Goal: Book appointment/travel/reservation

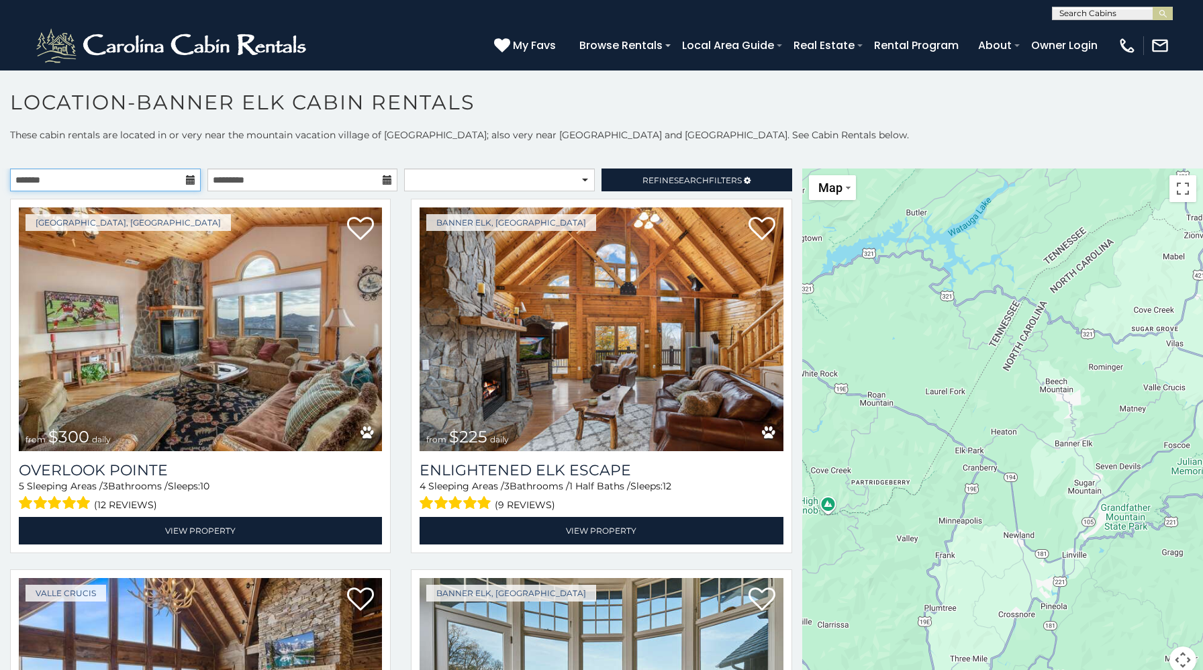
click at [138, 178] on input "text" at bounding box center [105, 179] width 191 height 23
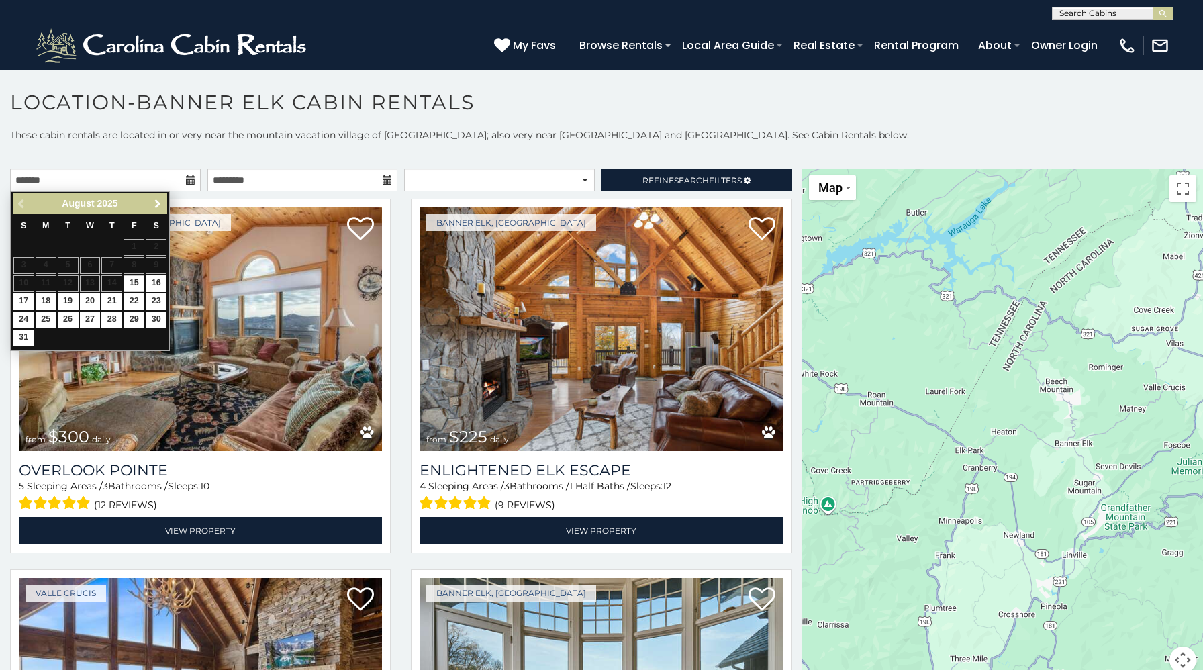
click at [154, 207] on span "Next" at bounding box center [157, 204] width 11 height 11
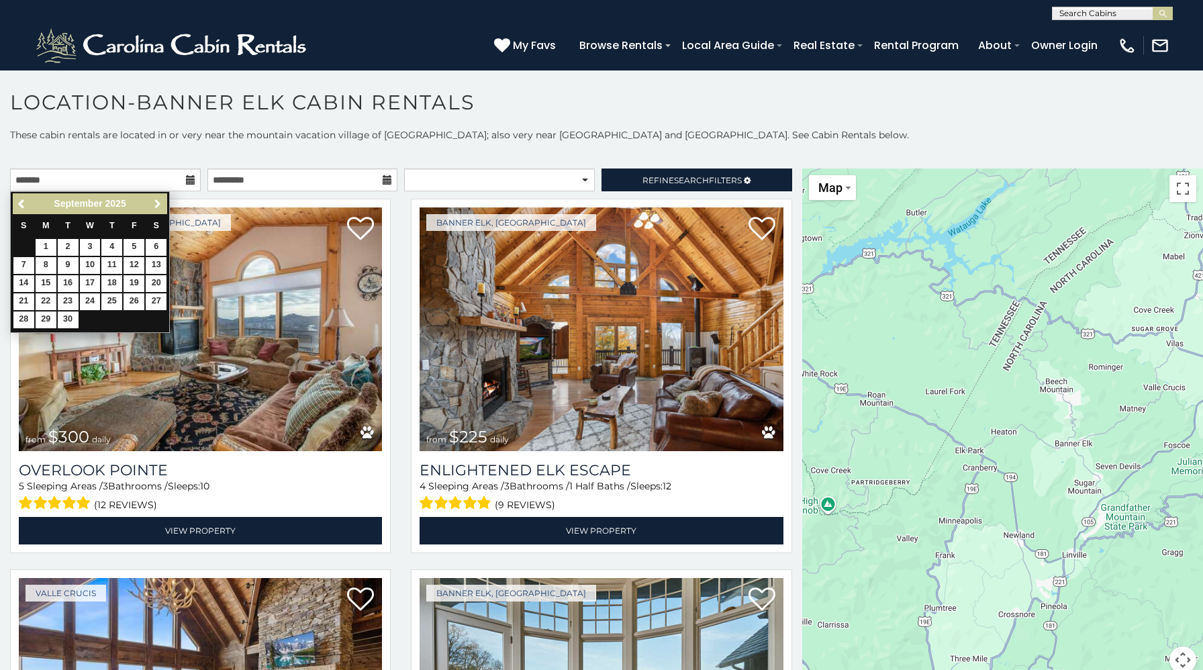
click at [154, 207] on span "Next" at bounding box center [157, 204] width 11 height 11
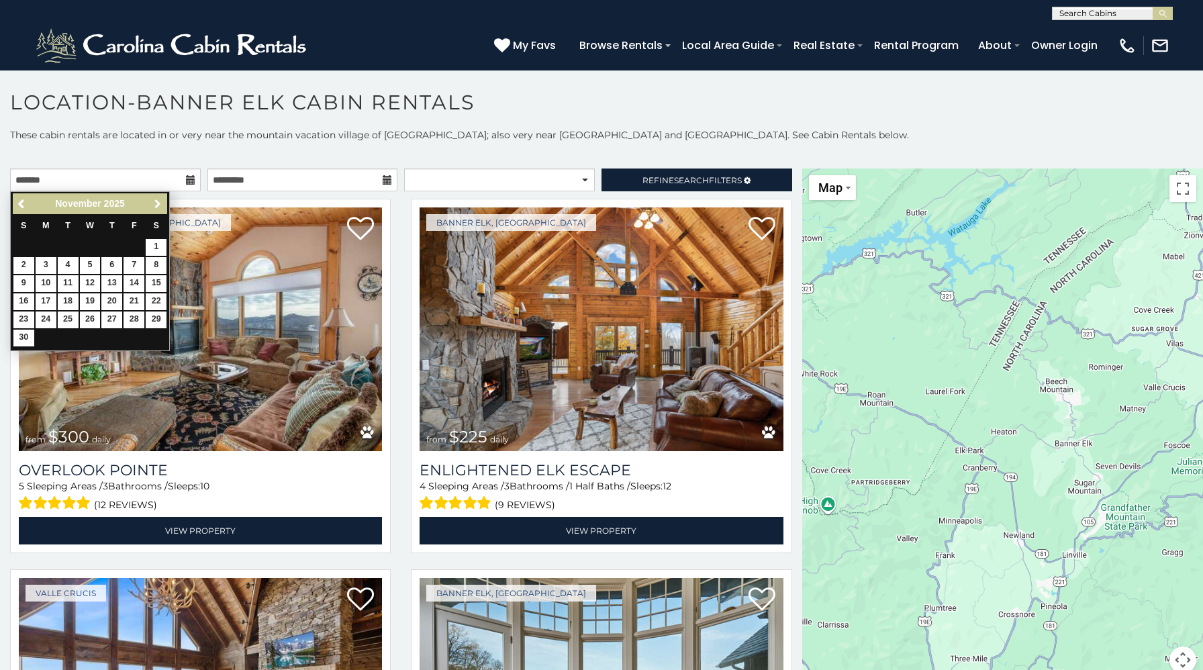
click at [154, 207] on span "Next" at bounding box center [157, 204] width 11 height 11
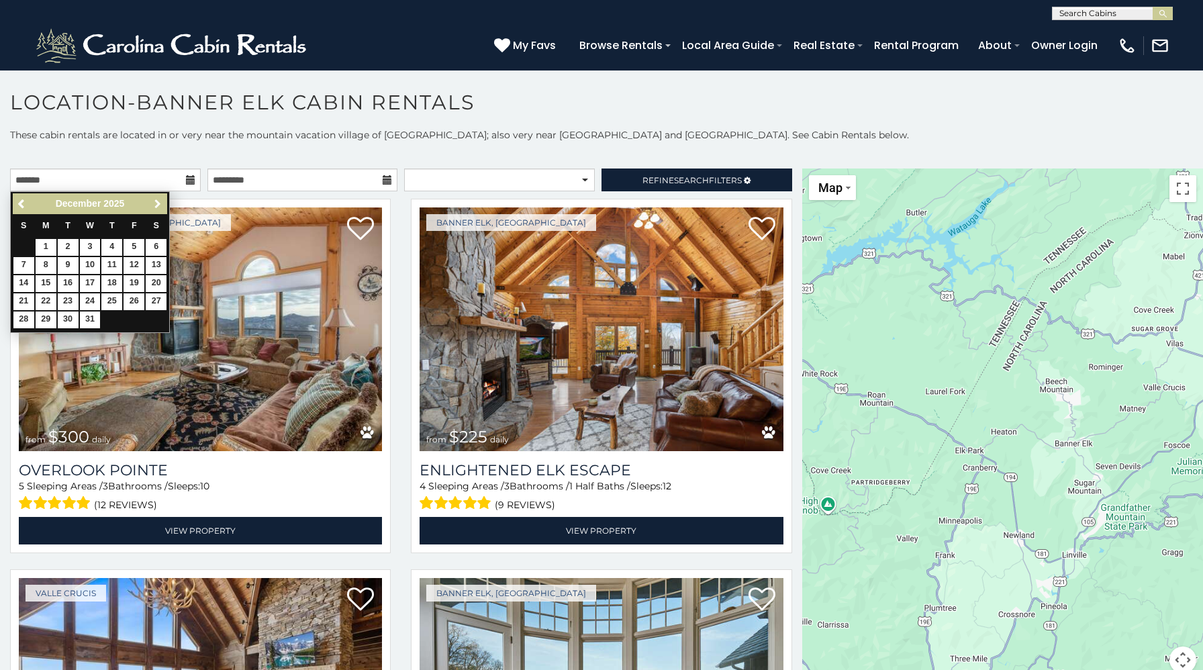
click at [154, 207] on span "Next" at bounding box center [157, 204] width 11 height 11
click at [66, 264] on link "7" at bounding box center [68, 265] width 21 height 17
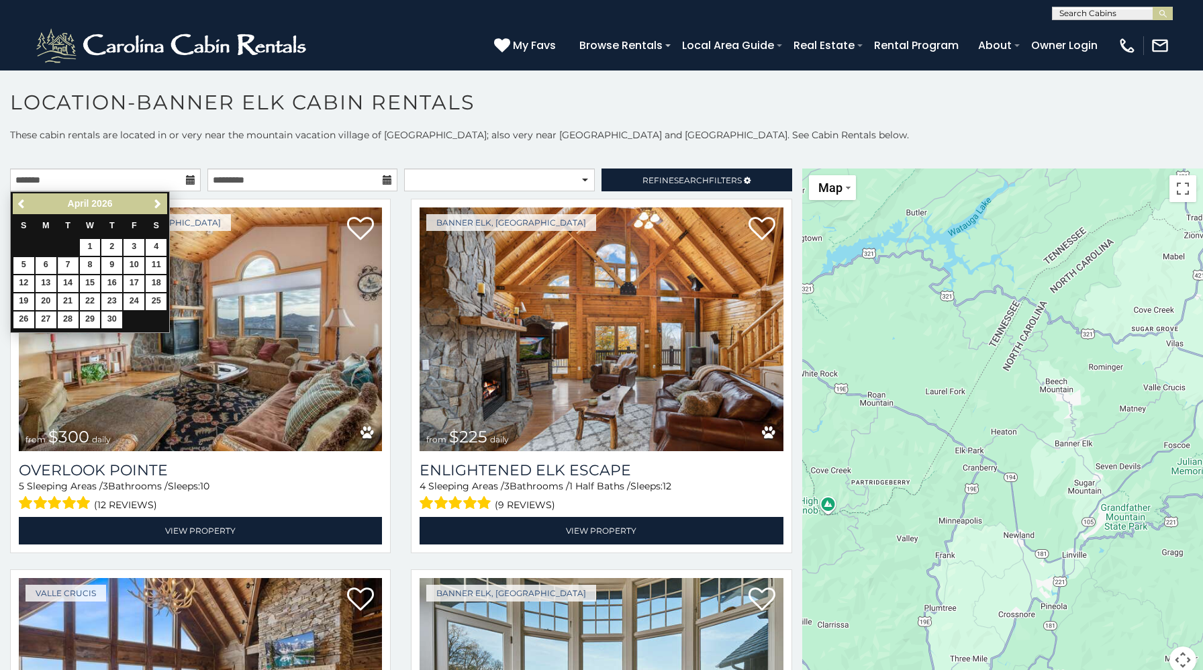
type input "**********"
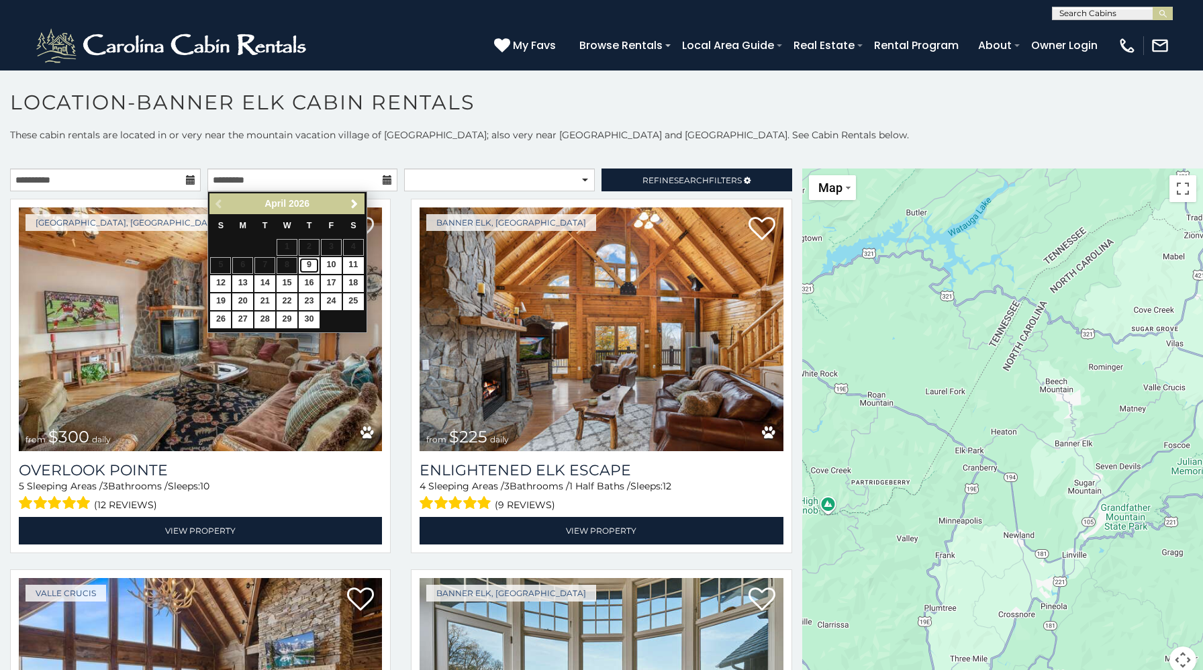
click at [308, 266] on link "9" at bounding box center [309, 265] width 21 height 17
type input "**********"
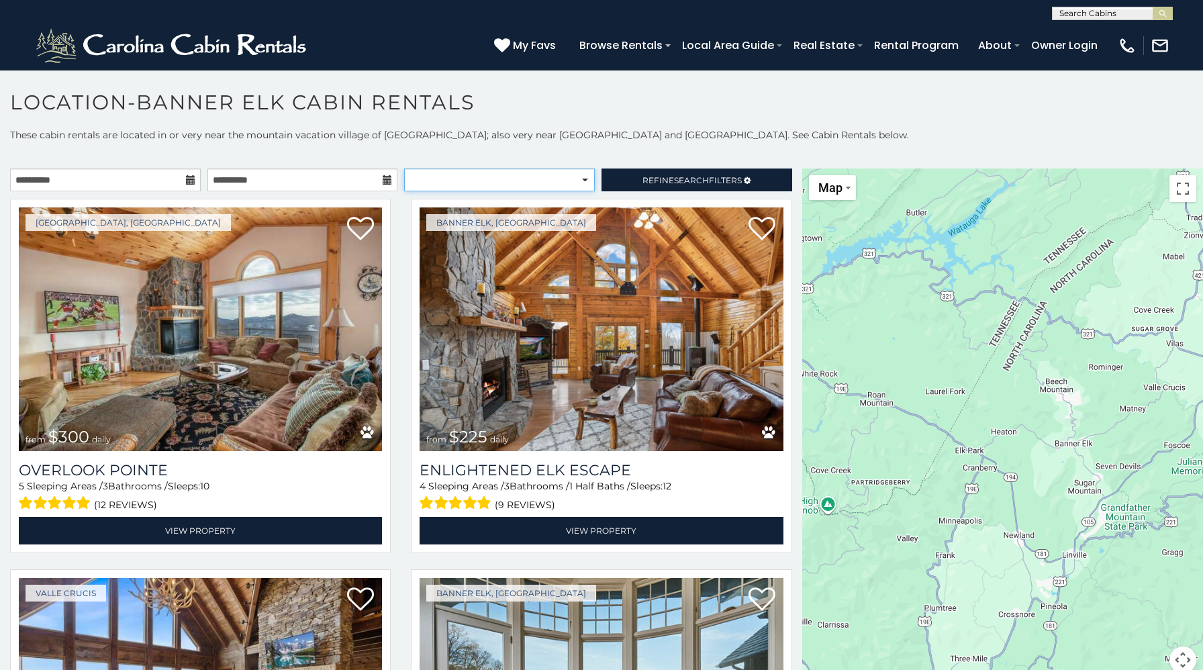
click at [473, 174] on select "**********" at bounding box center [499, 179] width 191 height 23
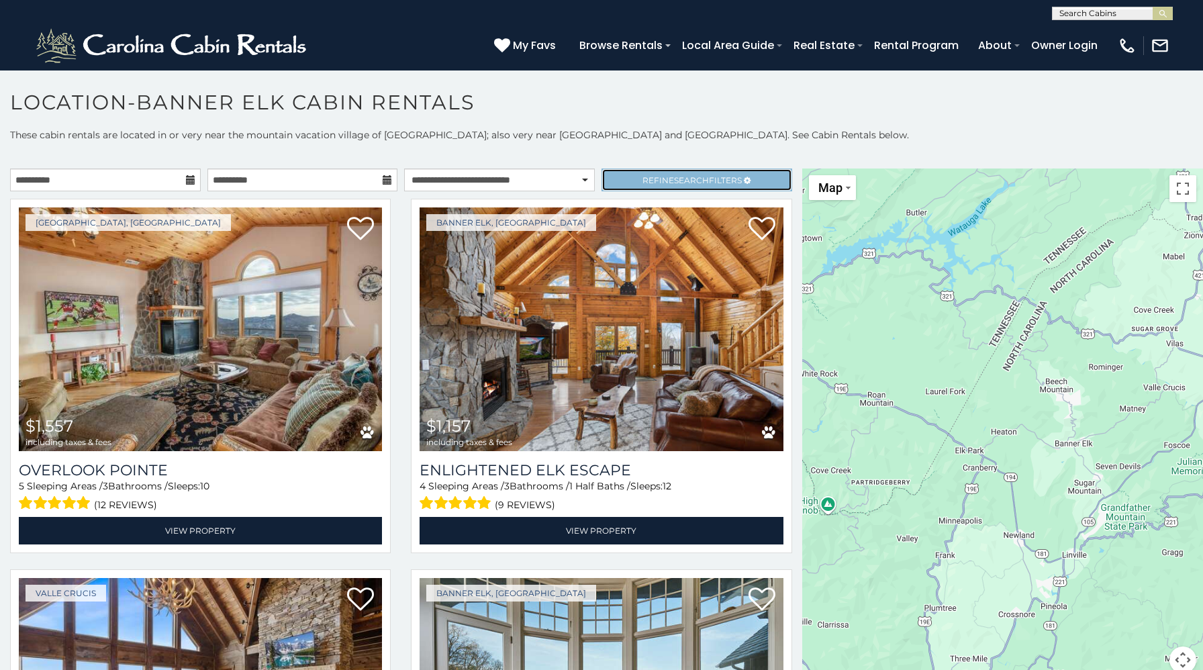
click at [693, 179] on span "Search" at bounding box center [691, 180] width 35 height 10
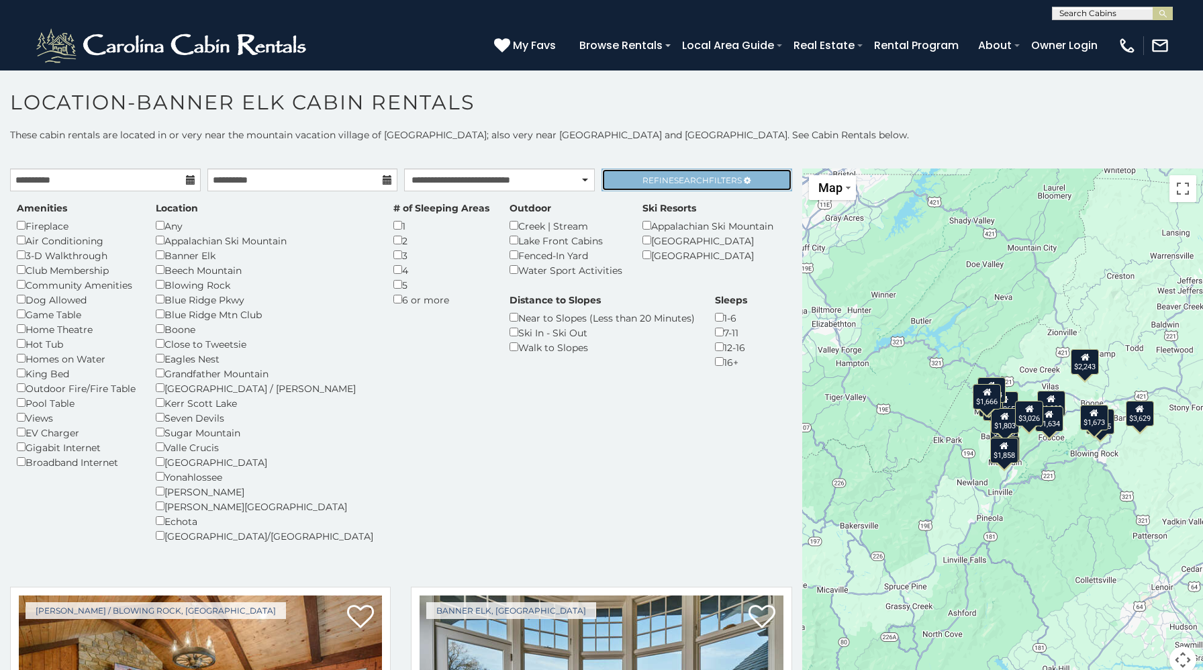
click at [661, 183] on span "Refine Search Filters" at bounding box center [691, 180] width 99 height 10
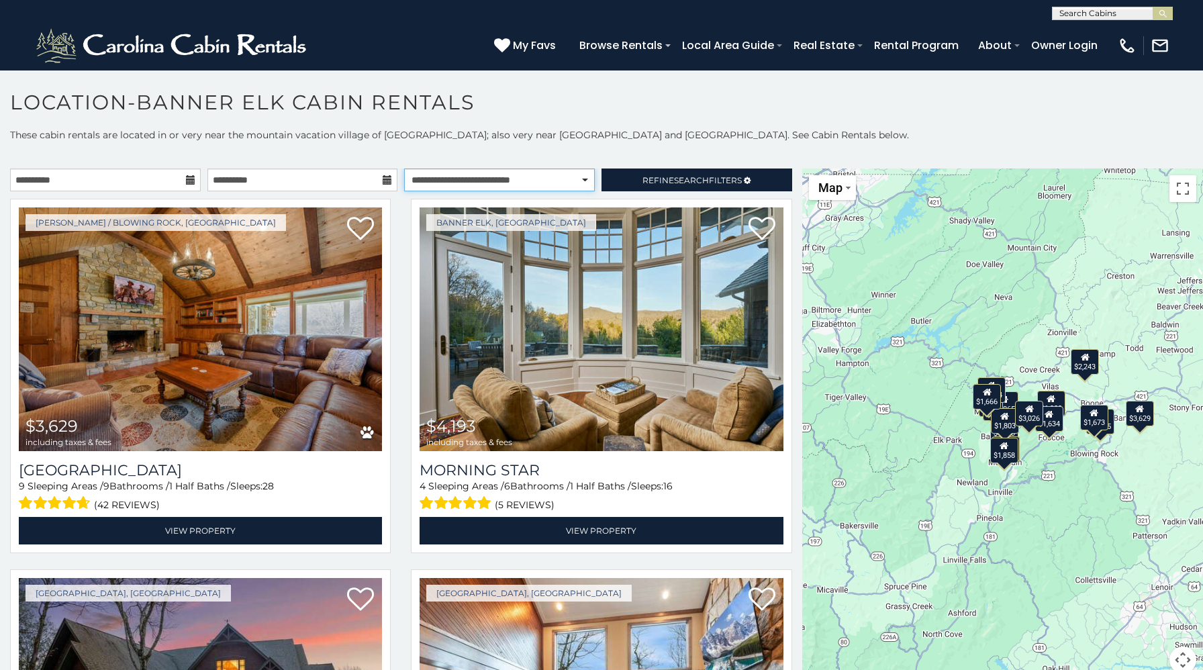
click at [468, 179] on select "**********" at bounding box center [499, 179] width 191 height 23
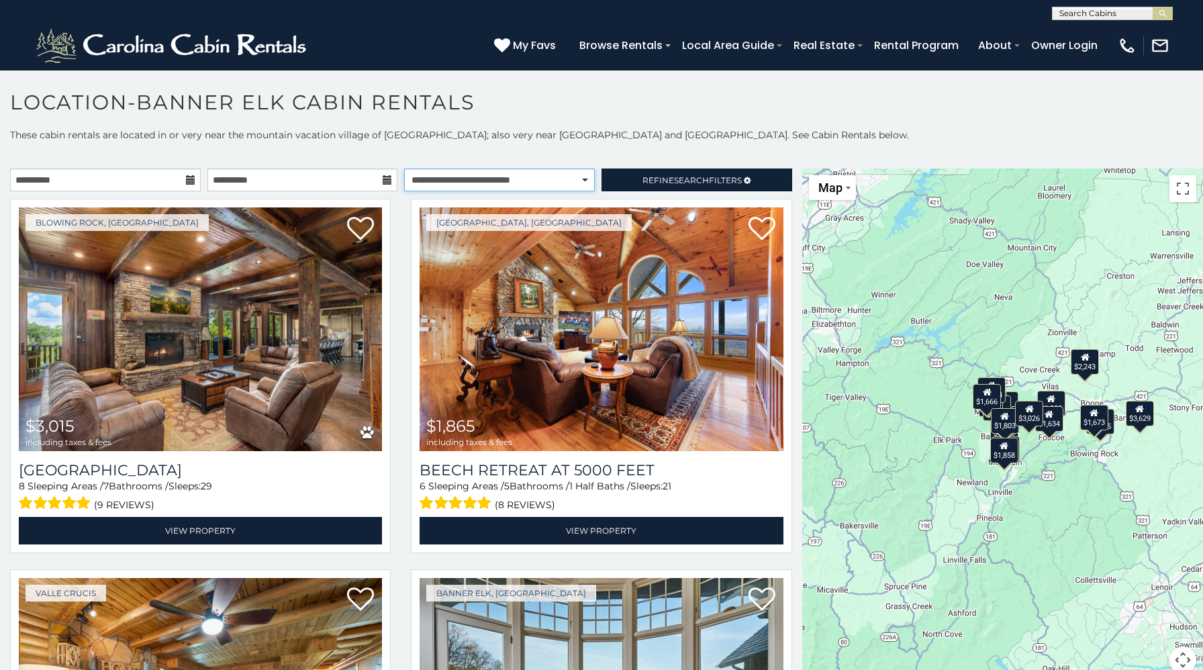
click at [509, 181] on select "**********" at bounding box center [499, 179] width 191 height 23
select select "*********"
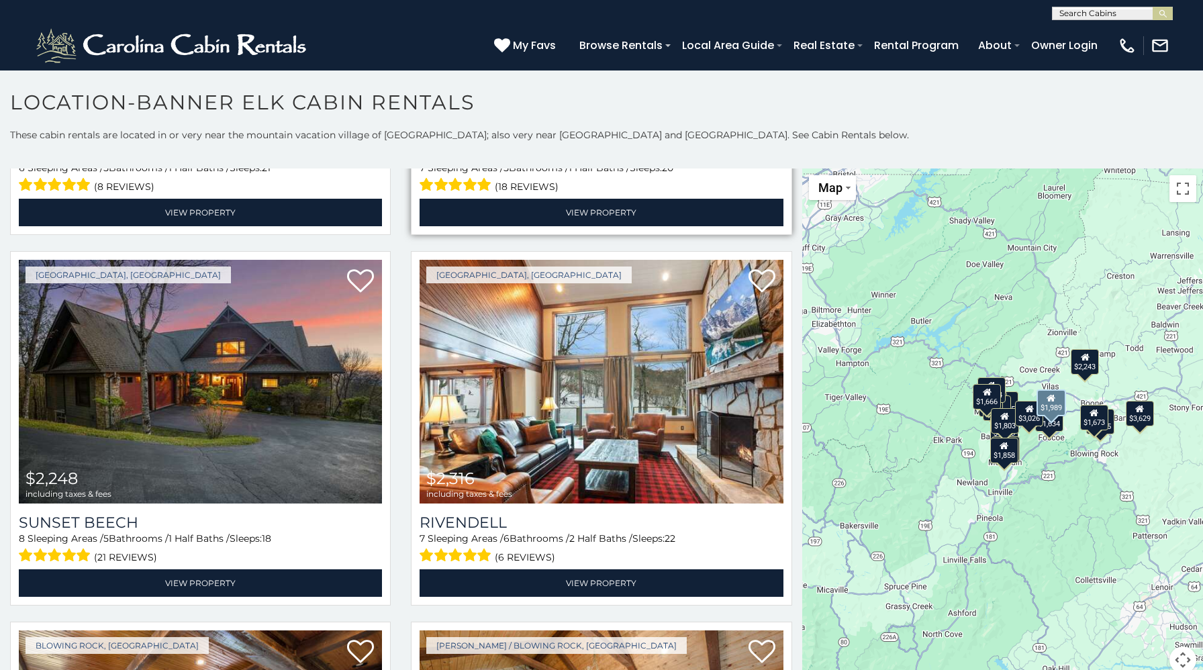
scroll to position [340, 0]
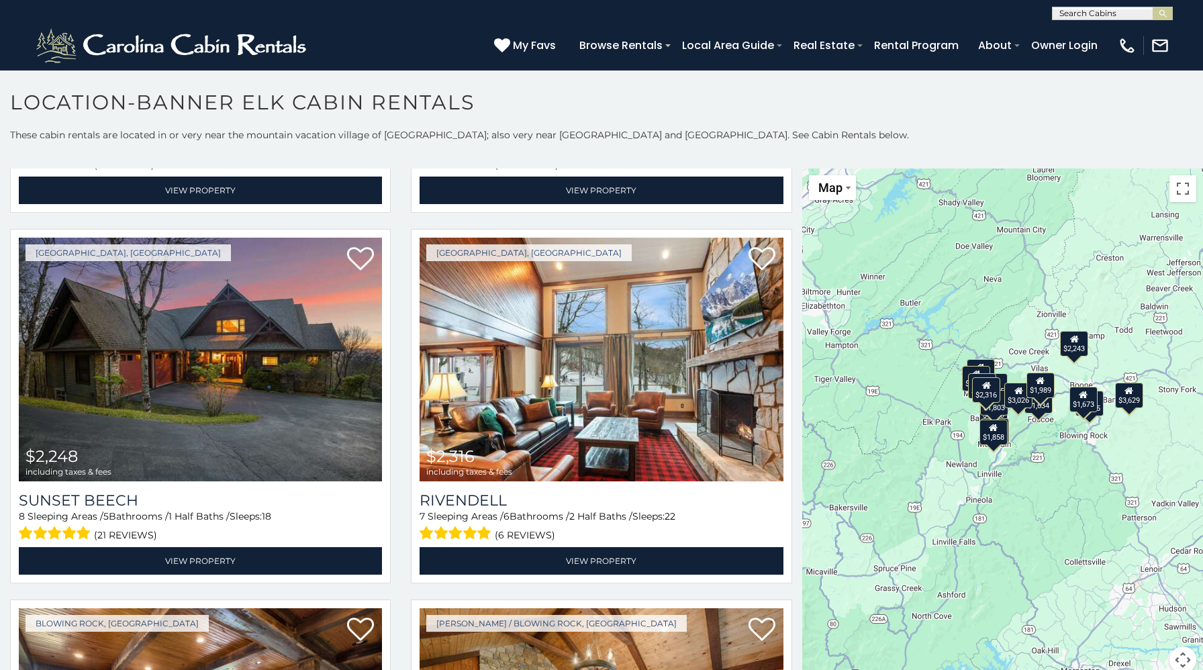
drag, startPoint x: 921, startPoint y: 474, endPoint x: 904, endPoint y: 465, distance: 18.9
click at [904, 465] on div "$1,865 $1,989 $2,248 $2,316 $3,015 $3,629 $4,193 $1,634 $1,673 $1,684 $1,792 $2…" at bounding box center [1002, 428] width 401 height 521
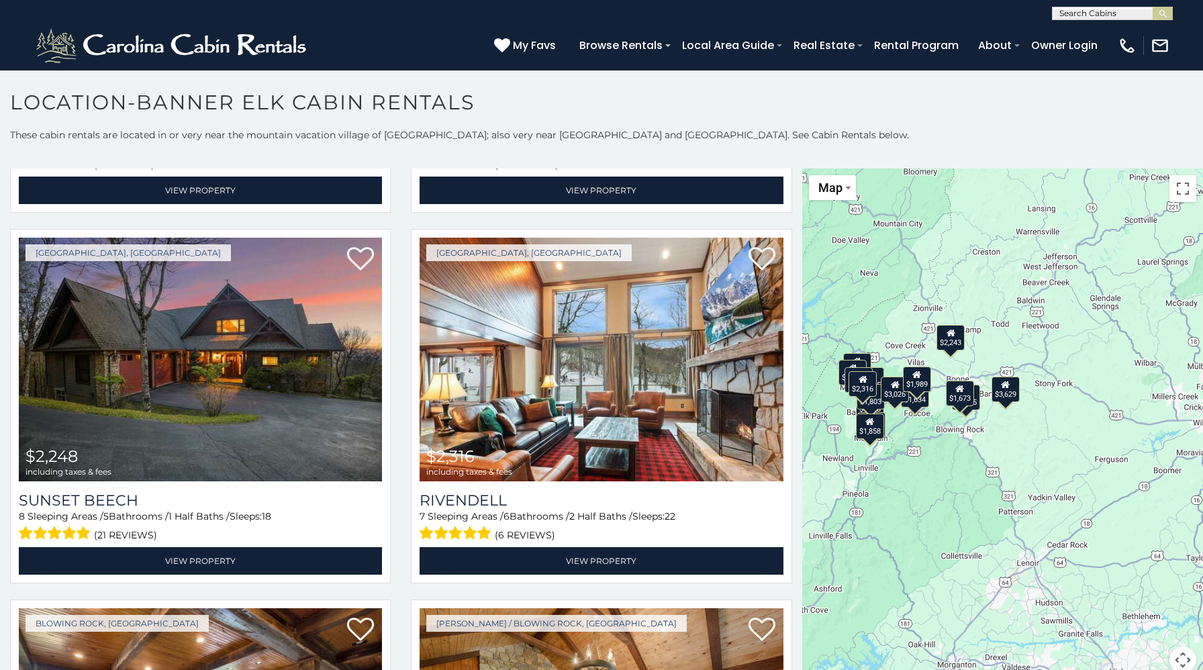
drag, startPoint x: 1135, startPoint y: 304, endPoint x: 1018, endPoint y: 275, distance: 120.3
click at [1018, 275] on div "$1,865 $1,989 $2,248 $2,316 $3,015 $3,629 $4,193 $1,634 $1,673 $1,684 $1,792 $2…" at bounding box center [1002, 428] width 401 height 521
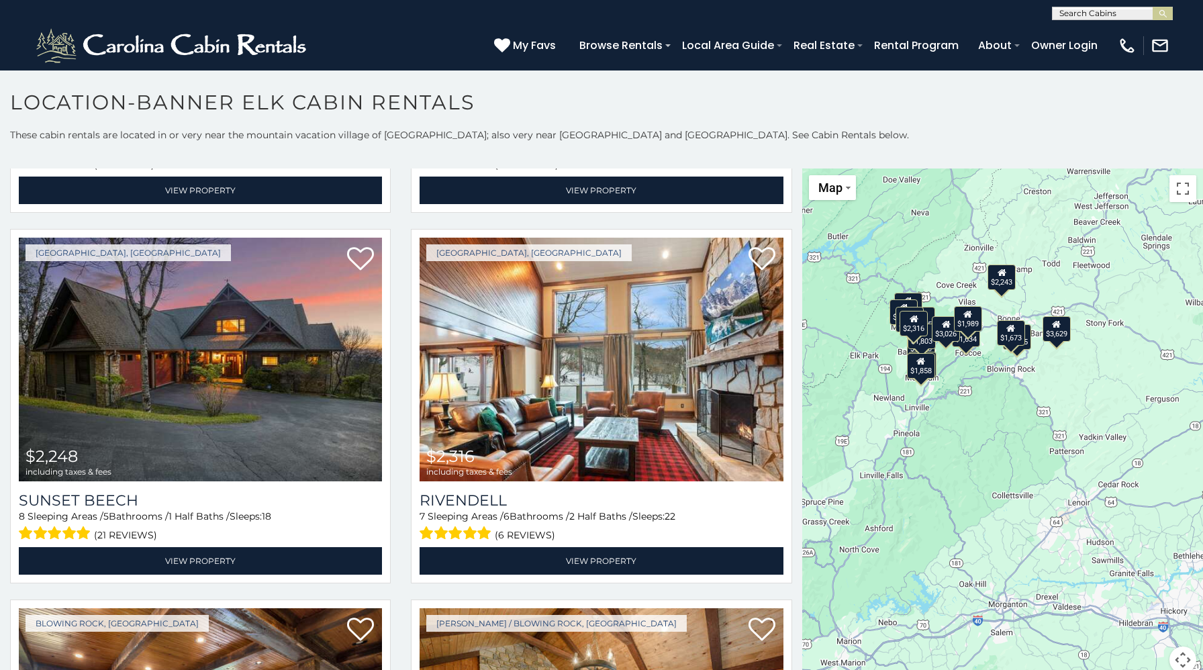
drag, startPoint x: 1096, startPoint y: 408, endPoint x: 1159, endPoint y: 360, distance: 79.5
click at [1159, 360] on div "$1,865 $1,989 $2,248 $2,316 $3,015 $3,629 $4,193 $1,634 $1,673 $1,684 $1,792 $2…" at bounding box center [1002, 428] width 401 height 521
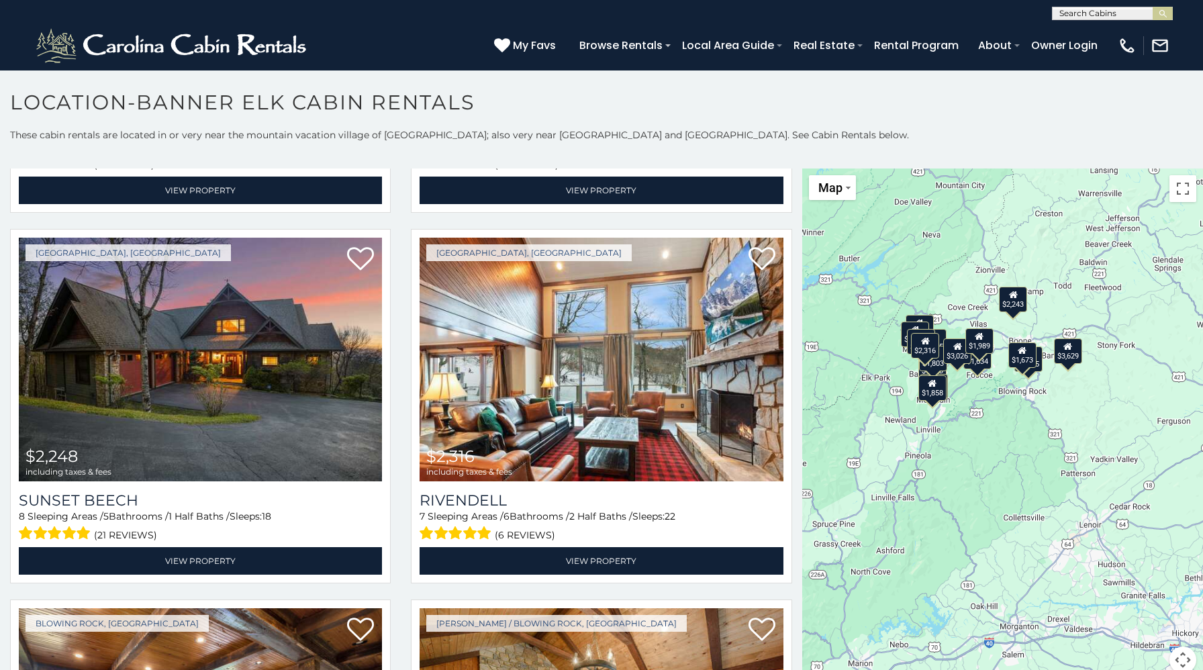
drag, startPoint x: 928, startPoint y: 262, endPoint x: 936, endPoint y: 264, distance: 8.2
click at [936, 264] on div "$1,865 $1,989 $2,248 $2,316 $3,015 $3,629 $4,193 $1,634 $1,673 $1,684 $1,792 $2…" at bounding box center [1002, 428] width 401 height 521
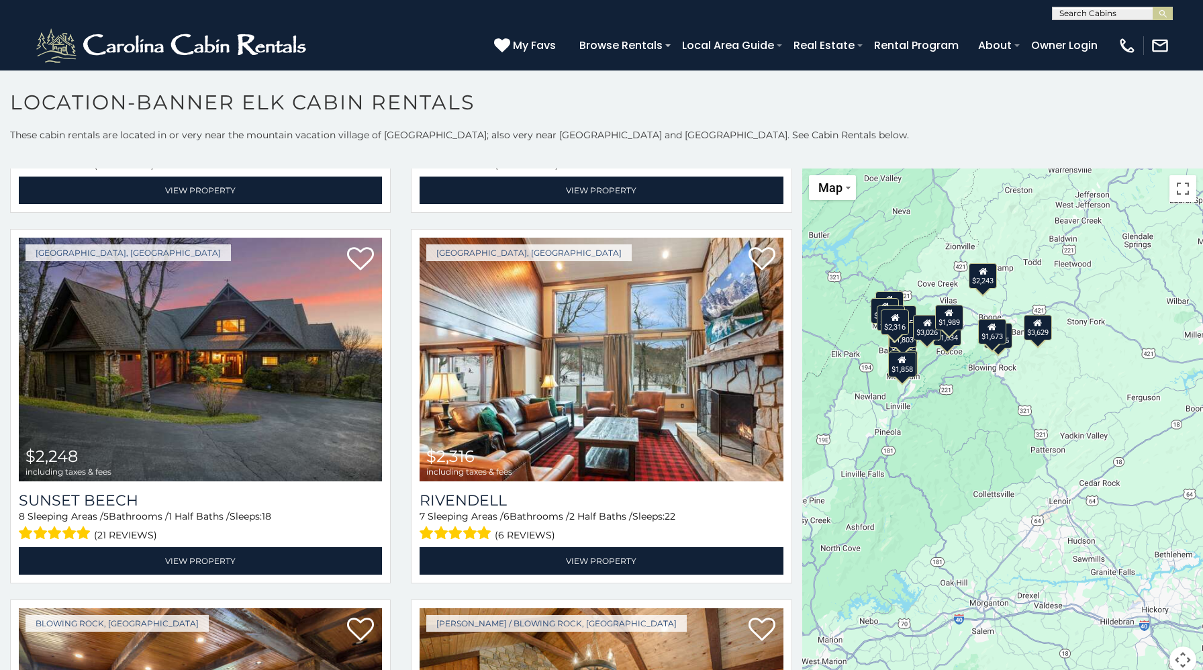
drag, startPoint x: 975, startPoint y: 281, endPoint x: 938, endPoint y: 256, distance: 43.6
click at [938, 256] on div "$1,865 $1,989 $2,248 $2,316 $3,015 $3,629 $4,193 $1,634 $1,673 $1,684 $1,792 $2…" at bounding box center [1002, 428] width 401 height 521
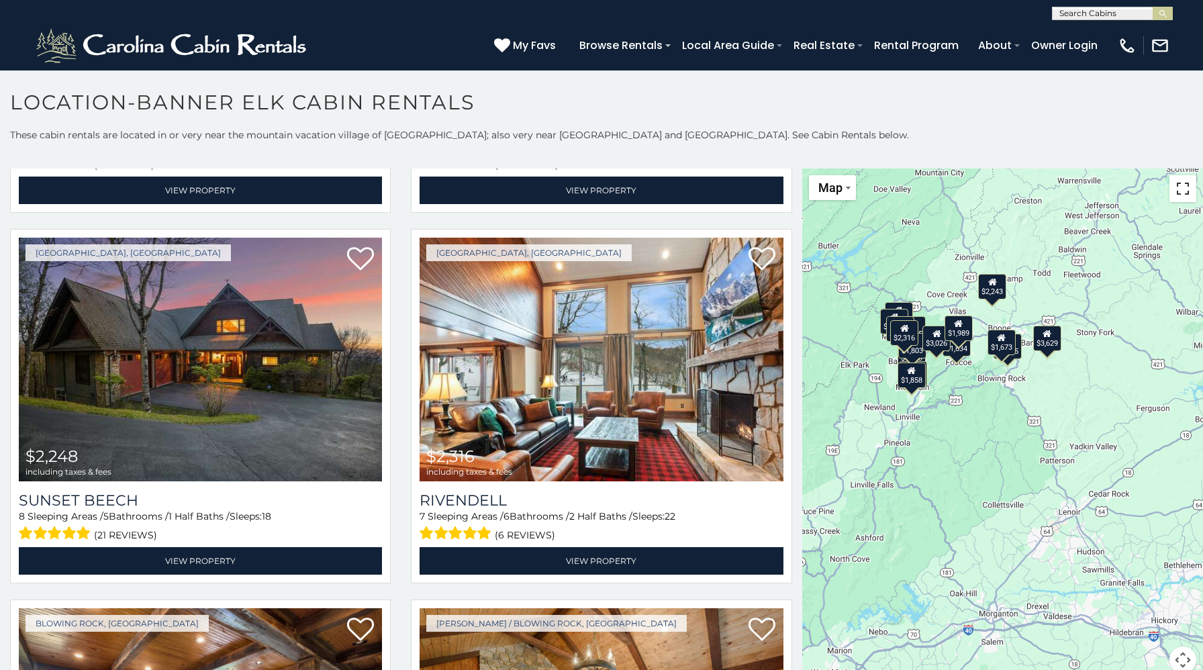
click at [1182, 193] on button "Toggle fullscreen view" at bounding box center [1182, 188] width 27 height 27
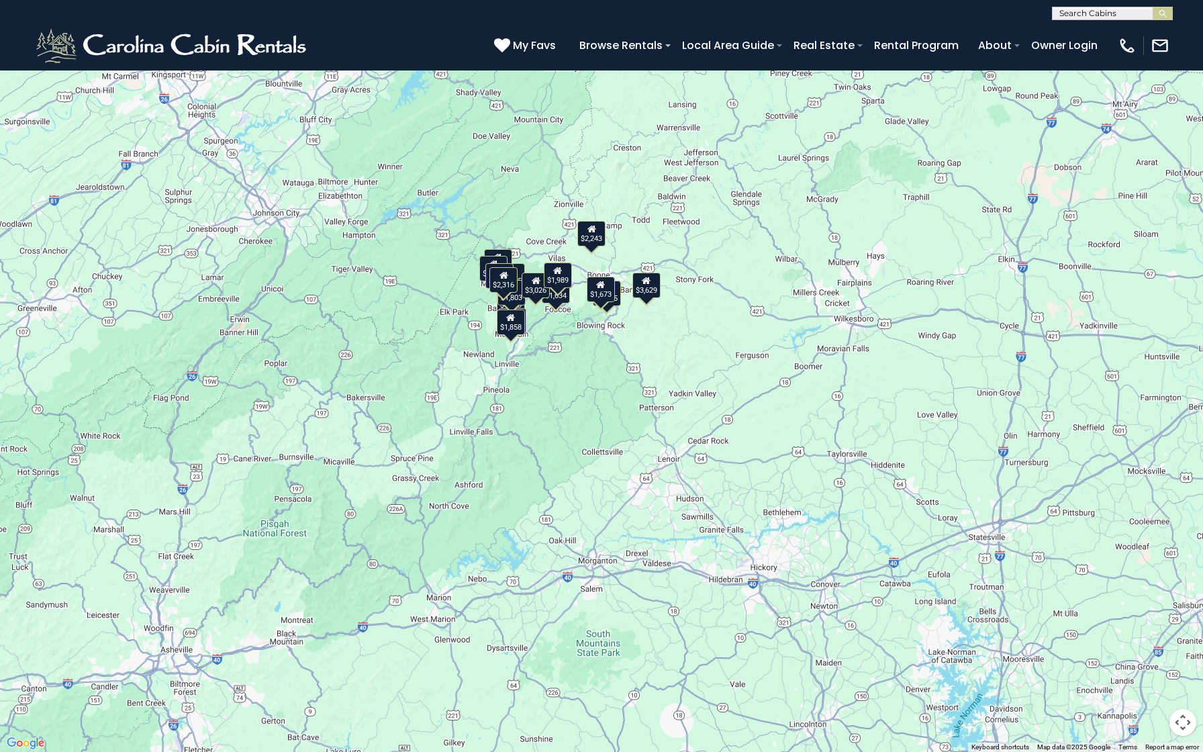
click at [1187, 669] on button "Map camera controls" at bounding box center [1182, 722] width 27 height 27
click at [1148, 650] on button "Zoom in" at bounding box center [1149, 655] width 27 height 27
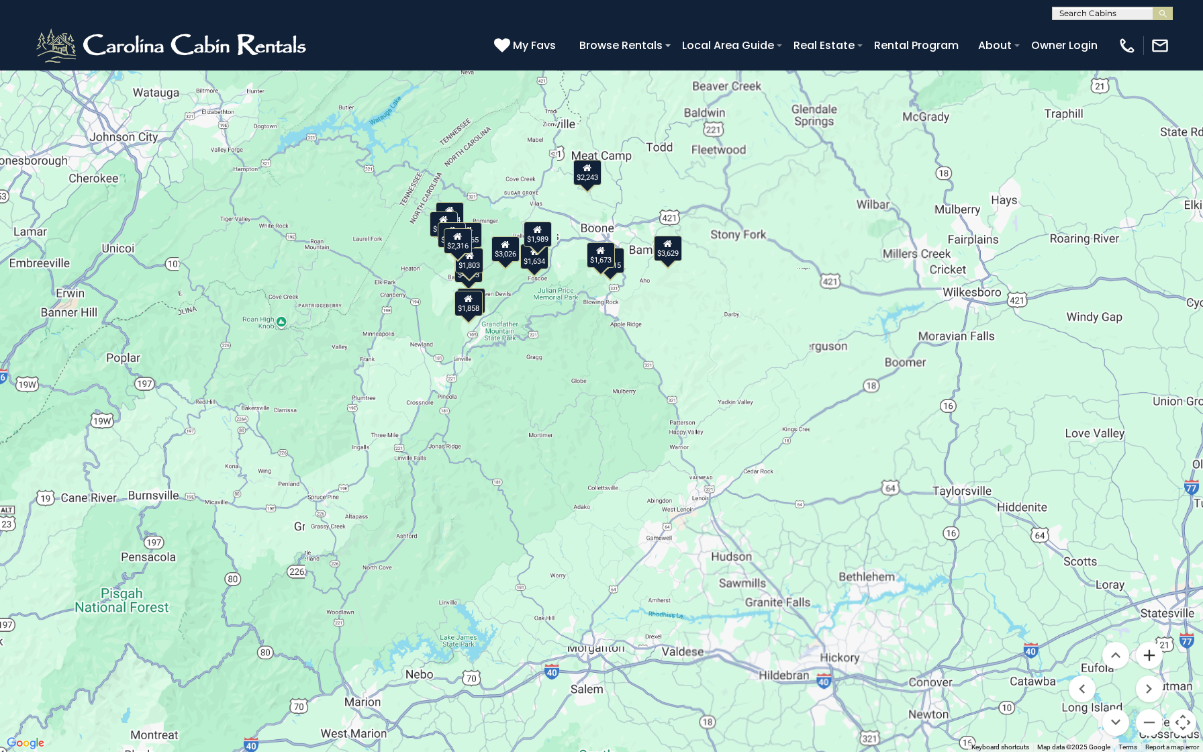
click at [1148, 650] on button "Zoom in" at bounding box center [1149, 655] width 27 height 27
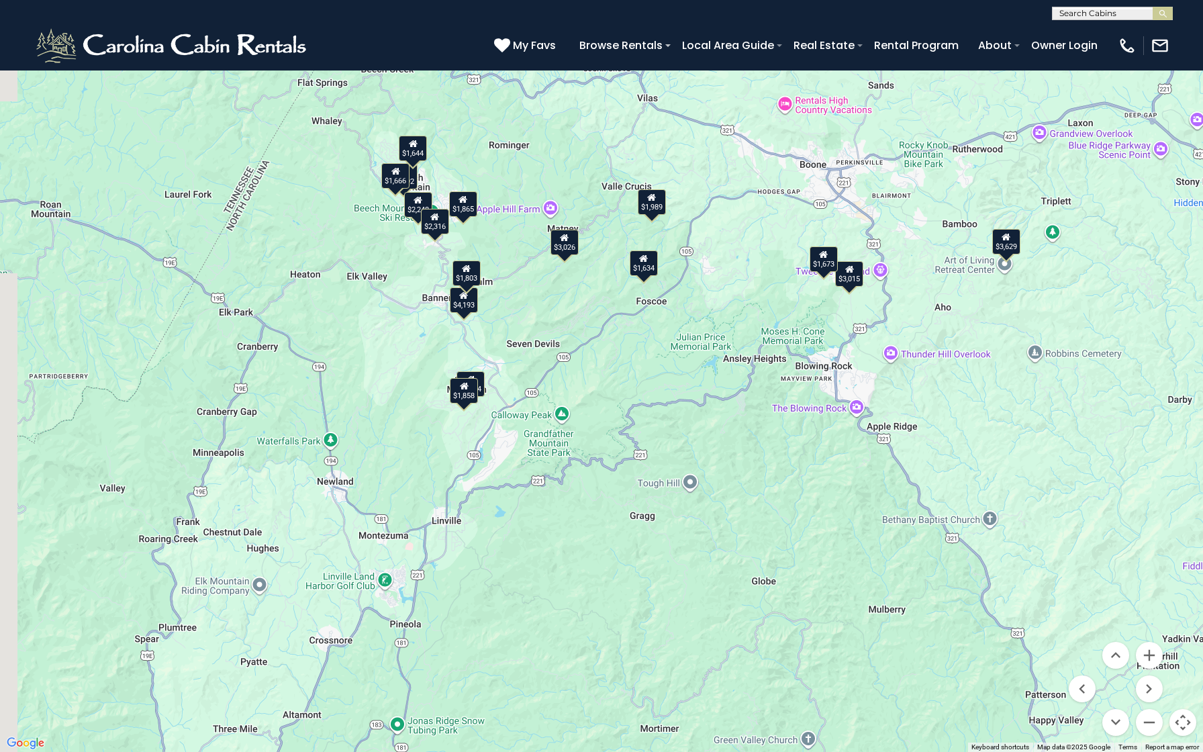
drag, startPoint x: 473, startPoint y: 145, endPoint x: 707, endPoint y: 350, distance: 310.6
click at [707, 350] on div "$1,865 $1,989 $2,248 $2,316 $3,015 $3,629 $4,193 $1,634 $1,673 $1,684 $1,792 $2…" at bounding box center [601, 376] width 1203 height 752
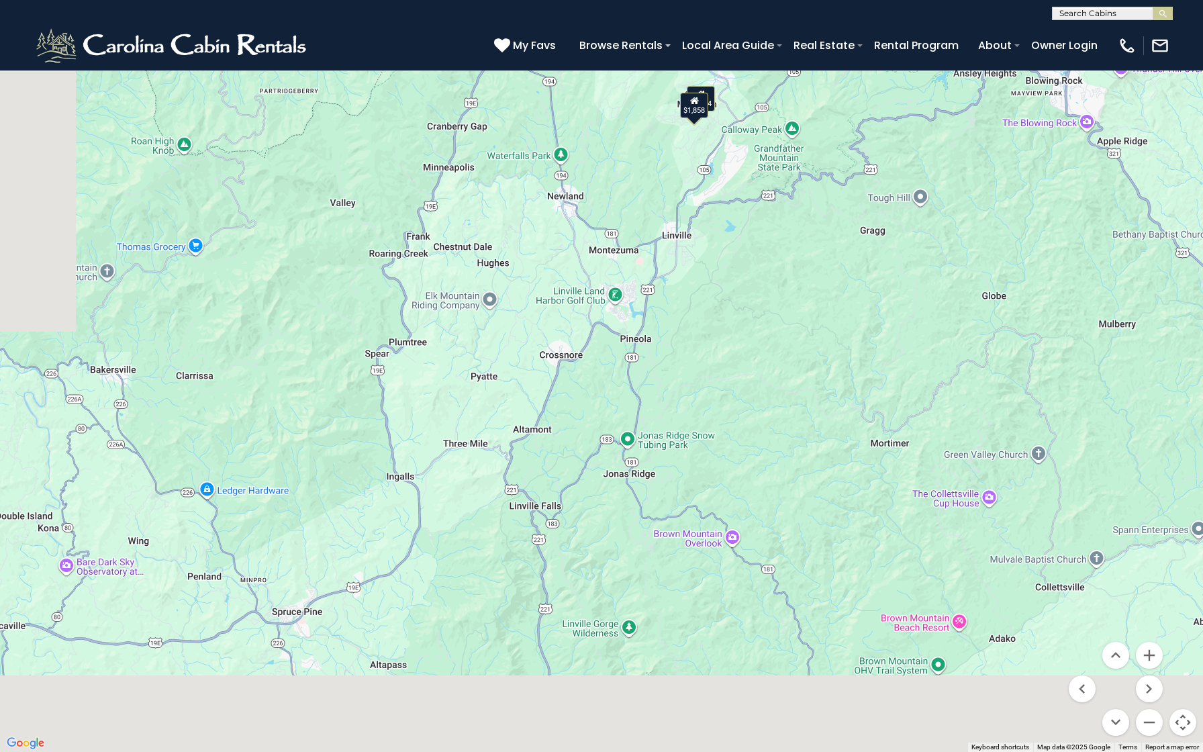
drag, startPoint x: 607, startPoint y: 561, endPoint x: 838, endPoint y: 236, distance: 399.1
click at [838, 236] on div "$1,865 $1,989 $2,248 $2,316 $3,015 $3,629 $4,193 $1,634 $1,673 $1,684 $1,792 $2…" at bounding box center [601, 376] width 1203 height 752
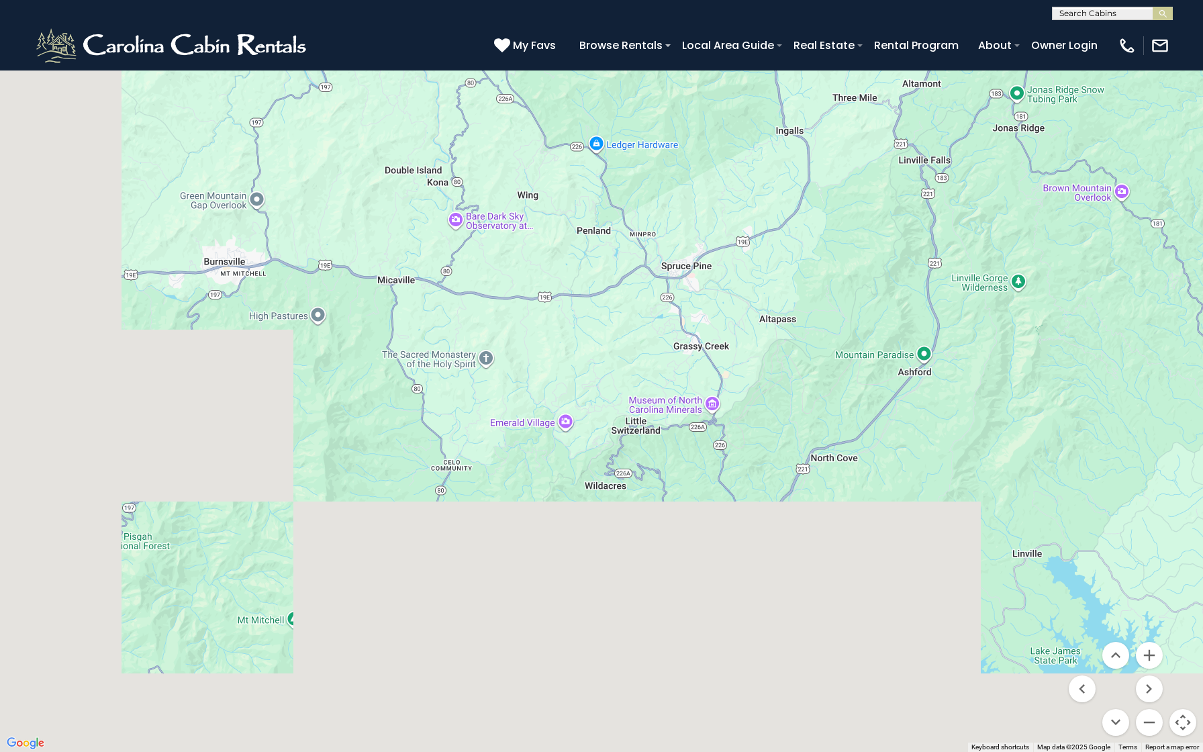
drag, startPoint x: 436, startPoint y: 532, endPoint x: 885, endPoint y: 145, distance: 593.0
click at [885, 145] on div "$1,865 $1,989 $2,248 $2,316 $3,015 $3,629 $4,193 $1,634 $1,673 $1,684 $1,792 $2…" at bounding box center [601, 376] width 1203 height 752
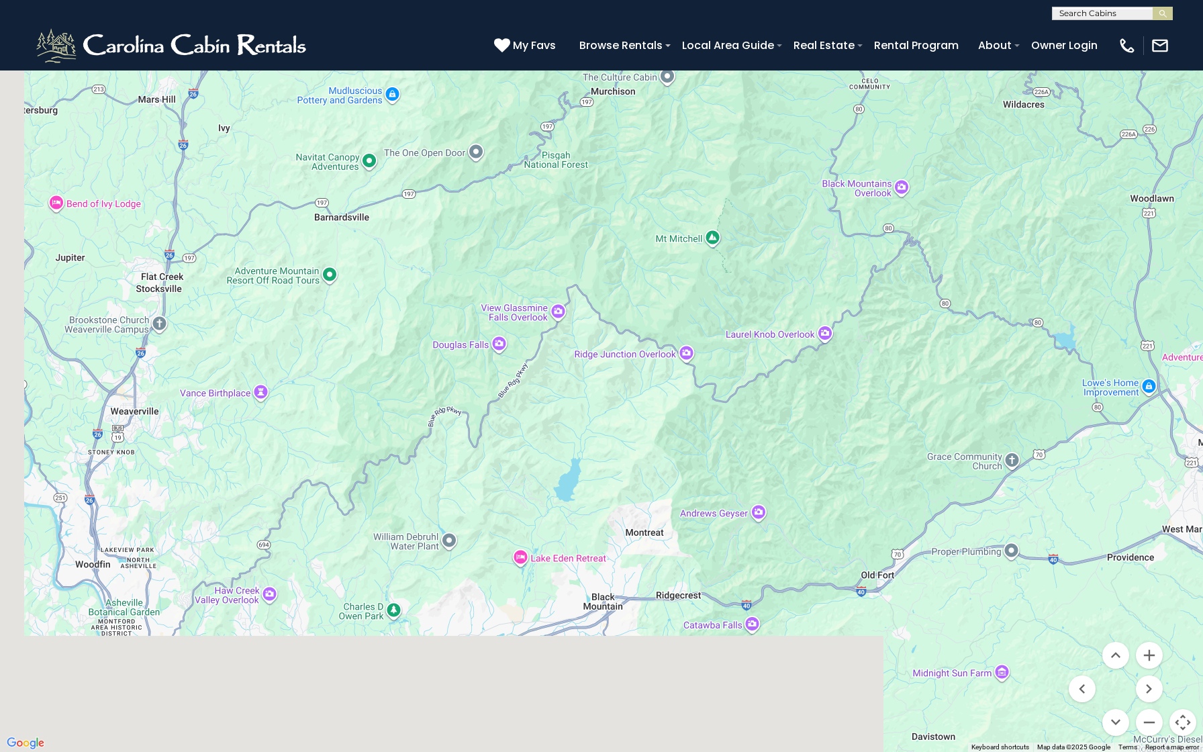
drag, startPoint x: 669, startPoint y: 439, endPoint x: 894, endPoint y: 162, distance: 357.4
click at [894, 162] on div "$1,865 $1,989 $2,248 $2,316 $3,015 $3,629 $4,193 $1,634 $1,673 $1,684 $1,792 $2…" at bounding box center [601, 376] width 1203 height 752
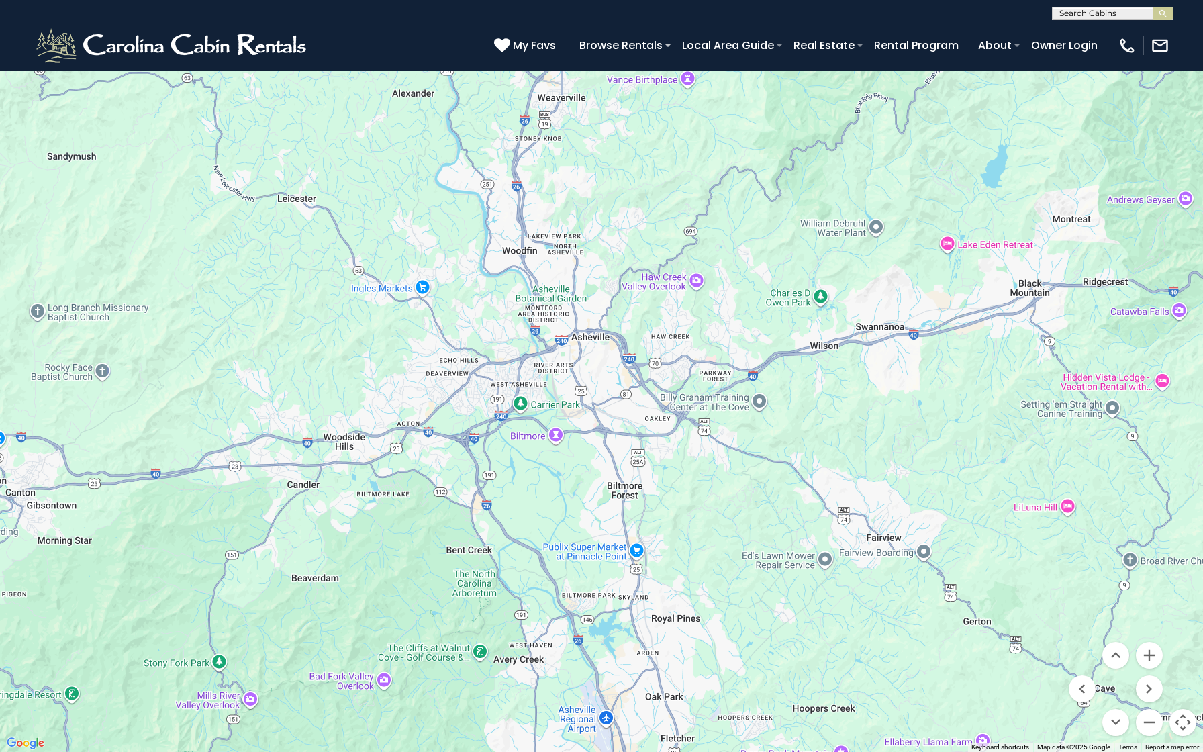
drag, startPoint x: 441, startPoint y: 476, endPoint x: 729, endPoint y: 255, distance: 362.9
click at [729, 255] on div "$1,865 $1,989 $2,248 $2,316 $3,015 $3,629 $4,193 $1,634 $1,673 $1,684 $1,792 $2…" at bounding box center [601, 376] width 1203 height 752
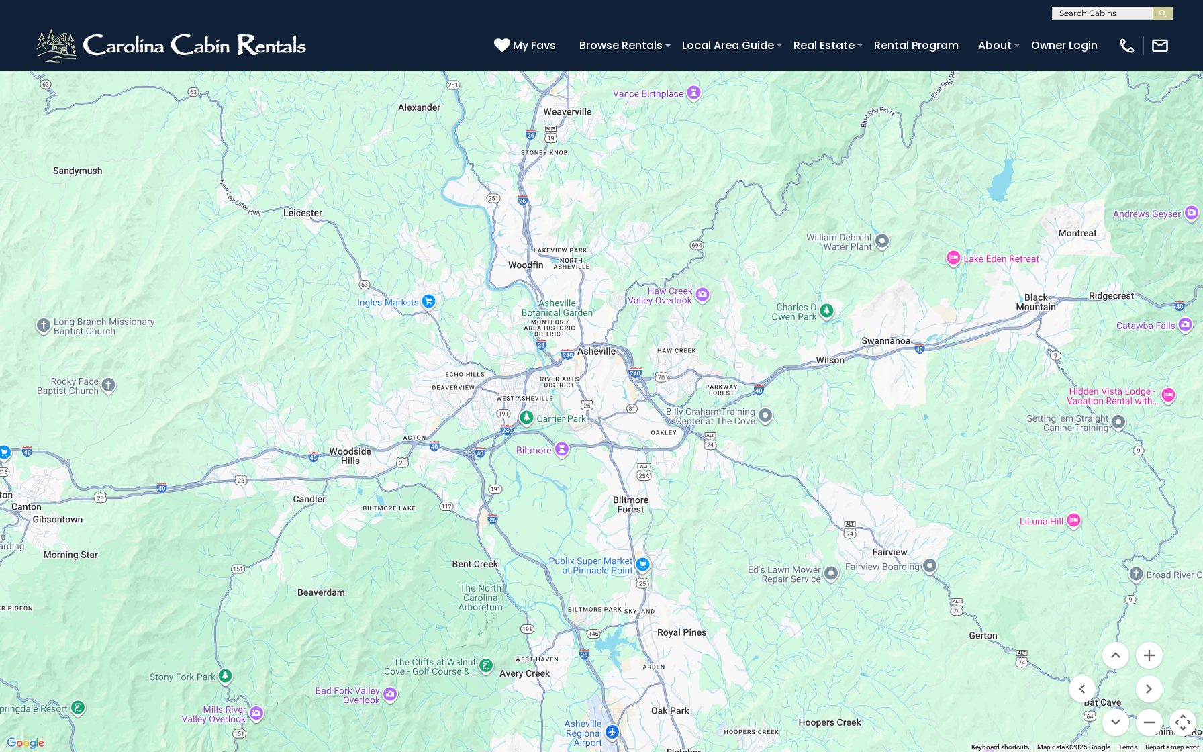
click at [1180, 669] on button "Map camera controls" at bounding box center [1182, 722] width 27 height 27
click at [48, 21] on button "Map" at bounding box center [30, 19] width 47 height 25
click at [1191, 20] on button "Toggle fullscreen view" at bounding box center [1182, 20] width 27 height 27
